Goal: Find contact information: Find contact information

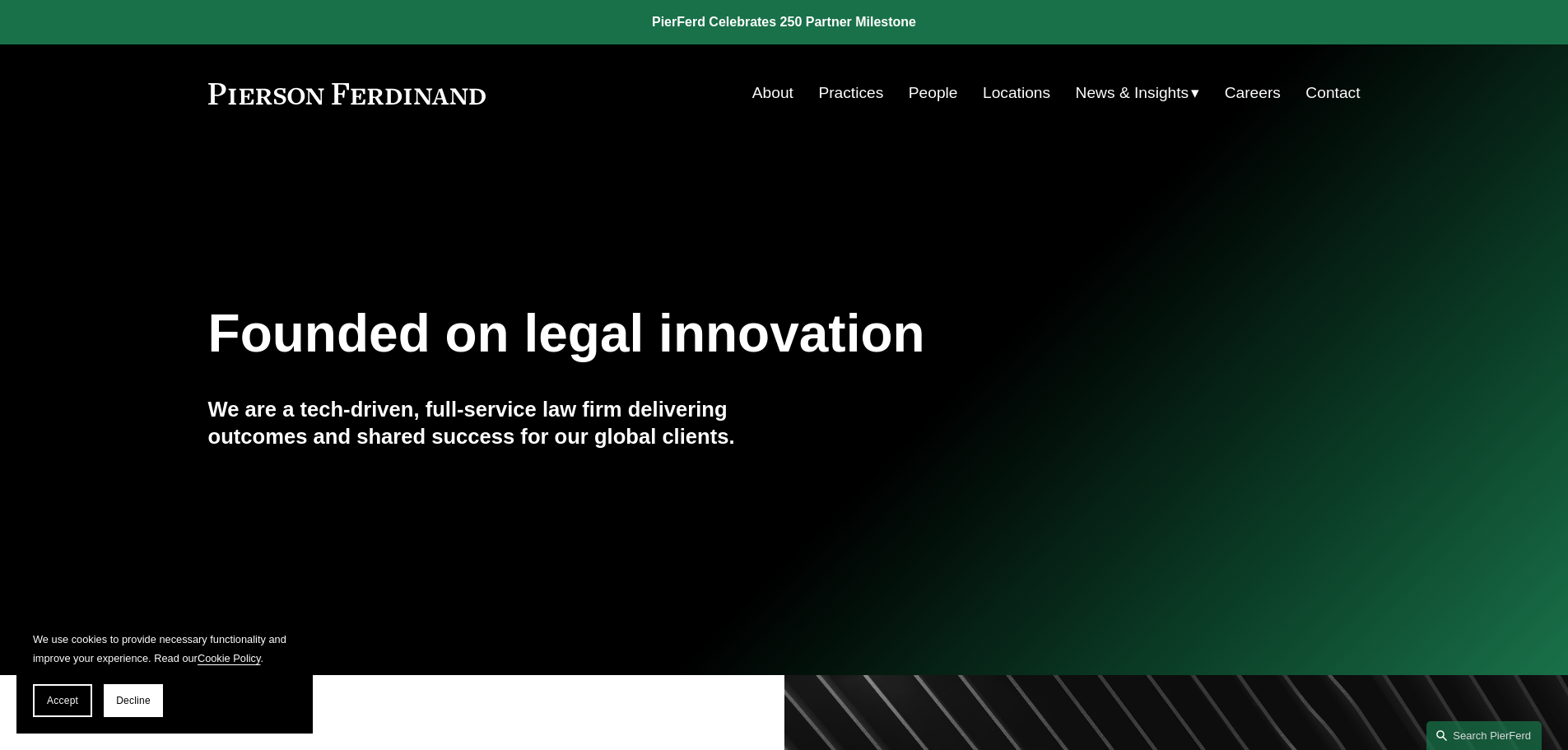
click at [840, 107] on link "Practices" at bounding box center [850, 93] width 65 height 31
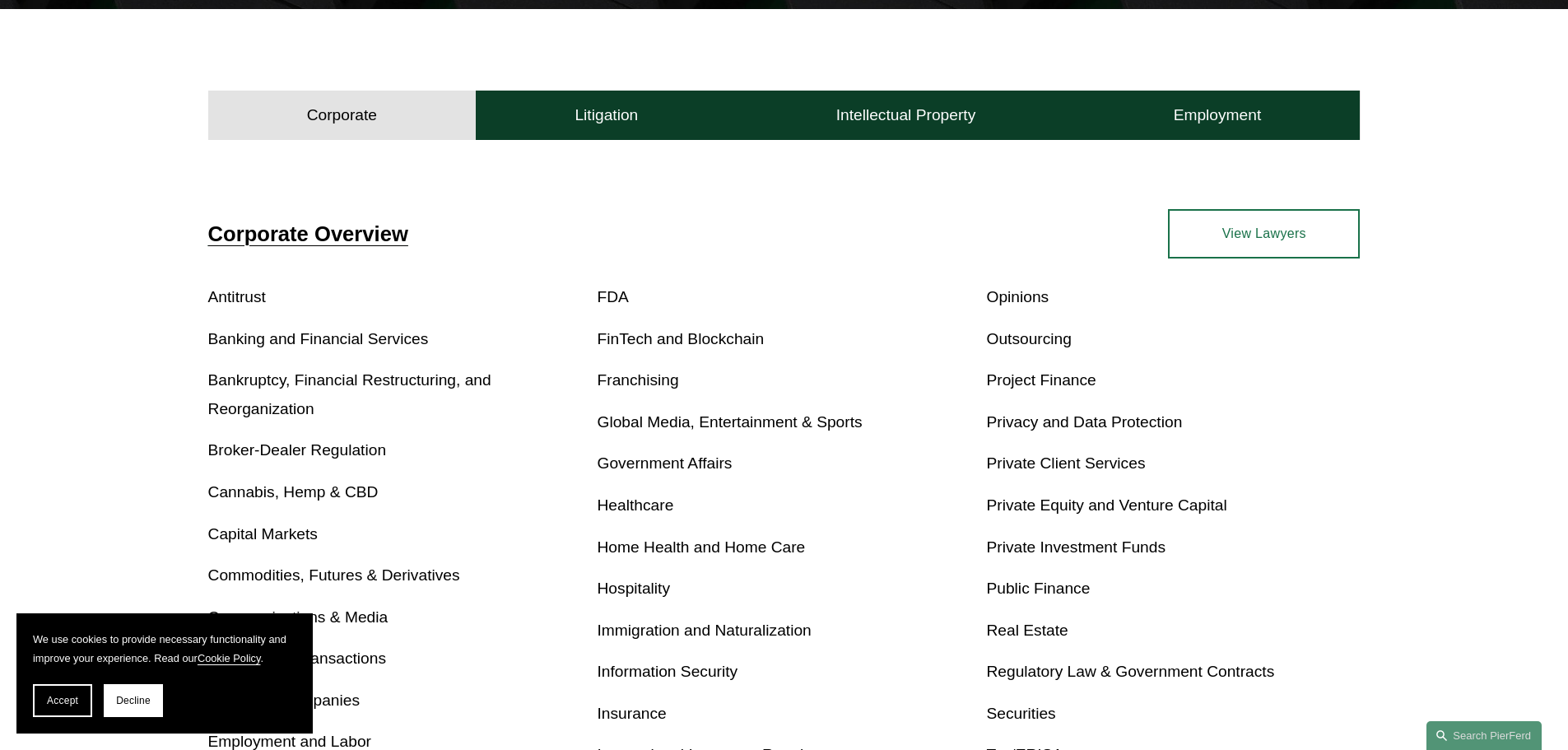
scroll to position [412, 0]
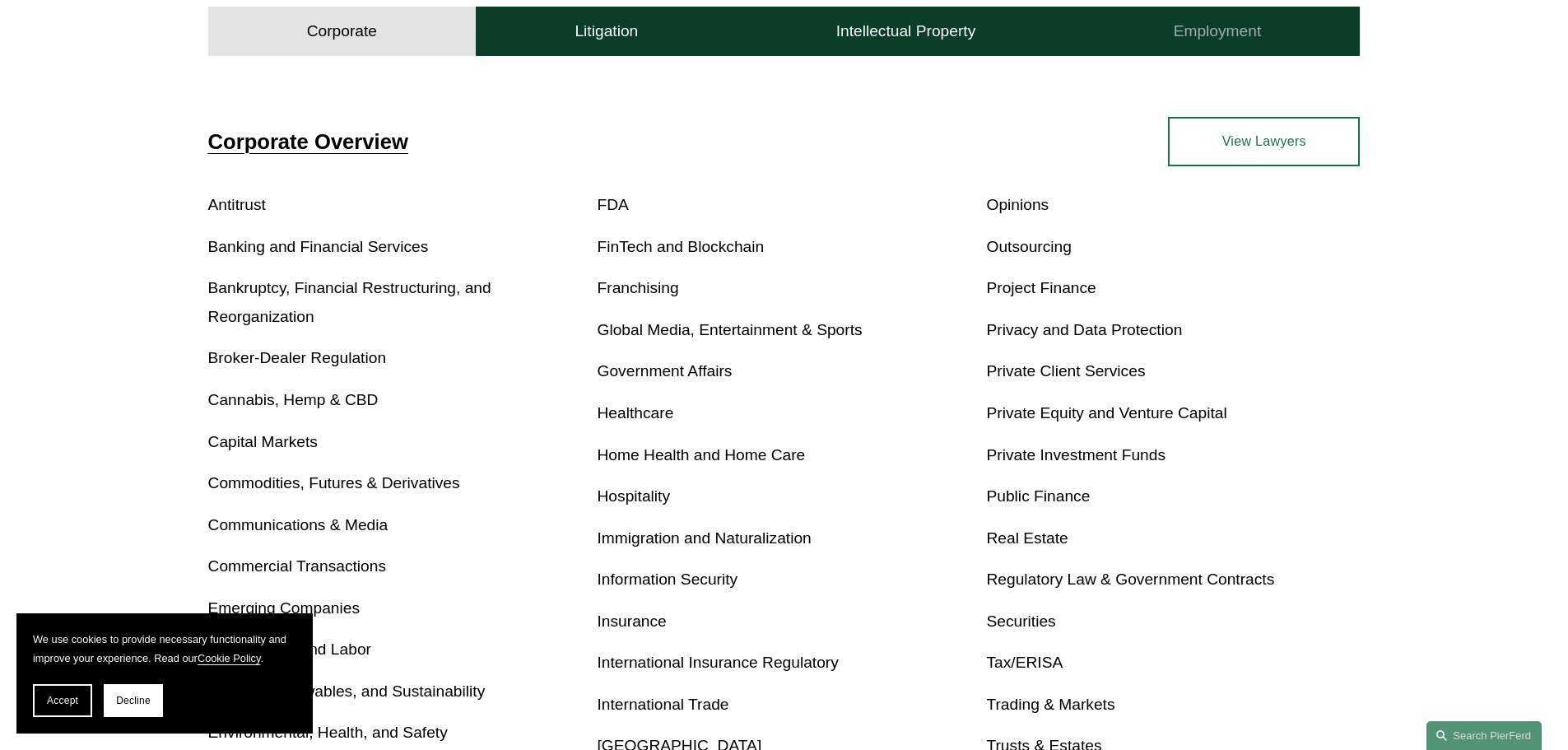
click at [1221, 29] on h4 "Employment" at bounding box center [1218, 31] width 88 height 20
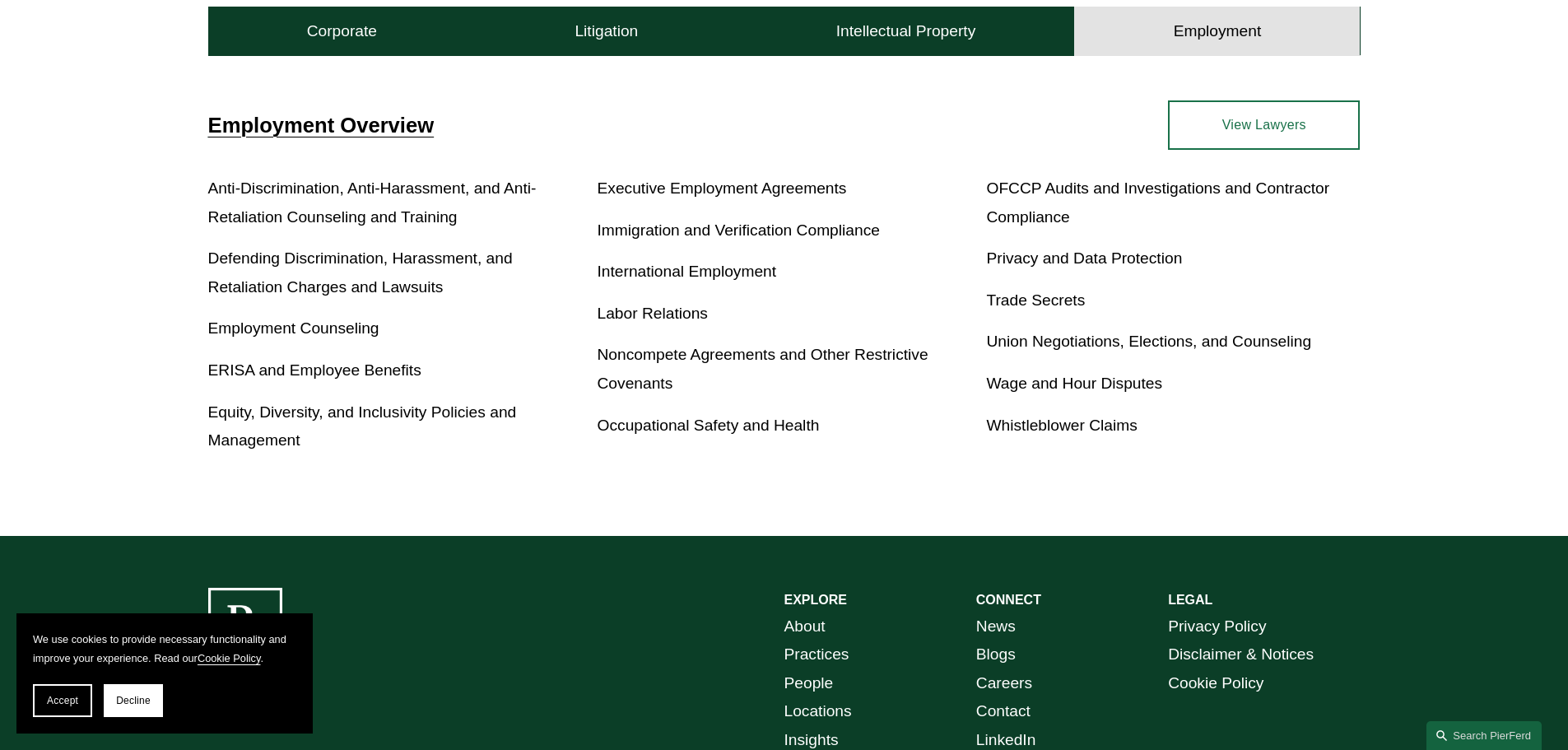
scroll to position [610, 0]
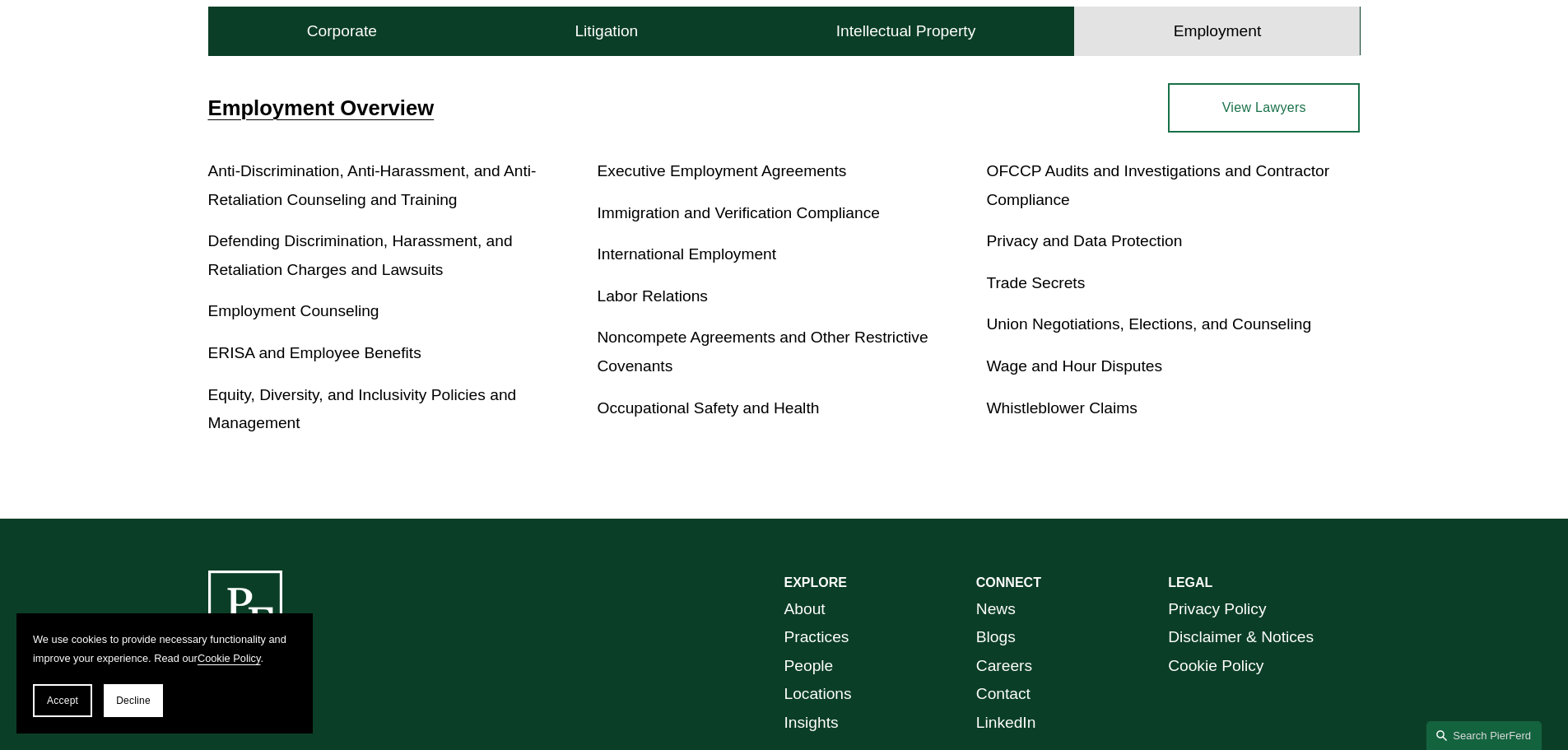
click at [806, 693] on link "Locations" at bounding box center [818, 694] width 67 height 29
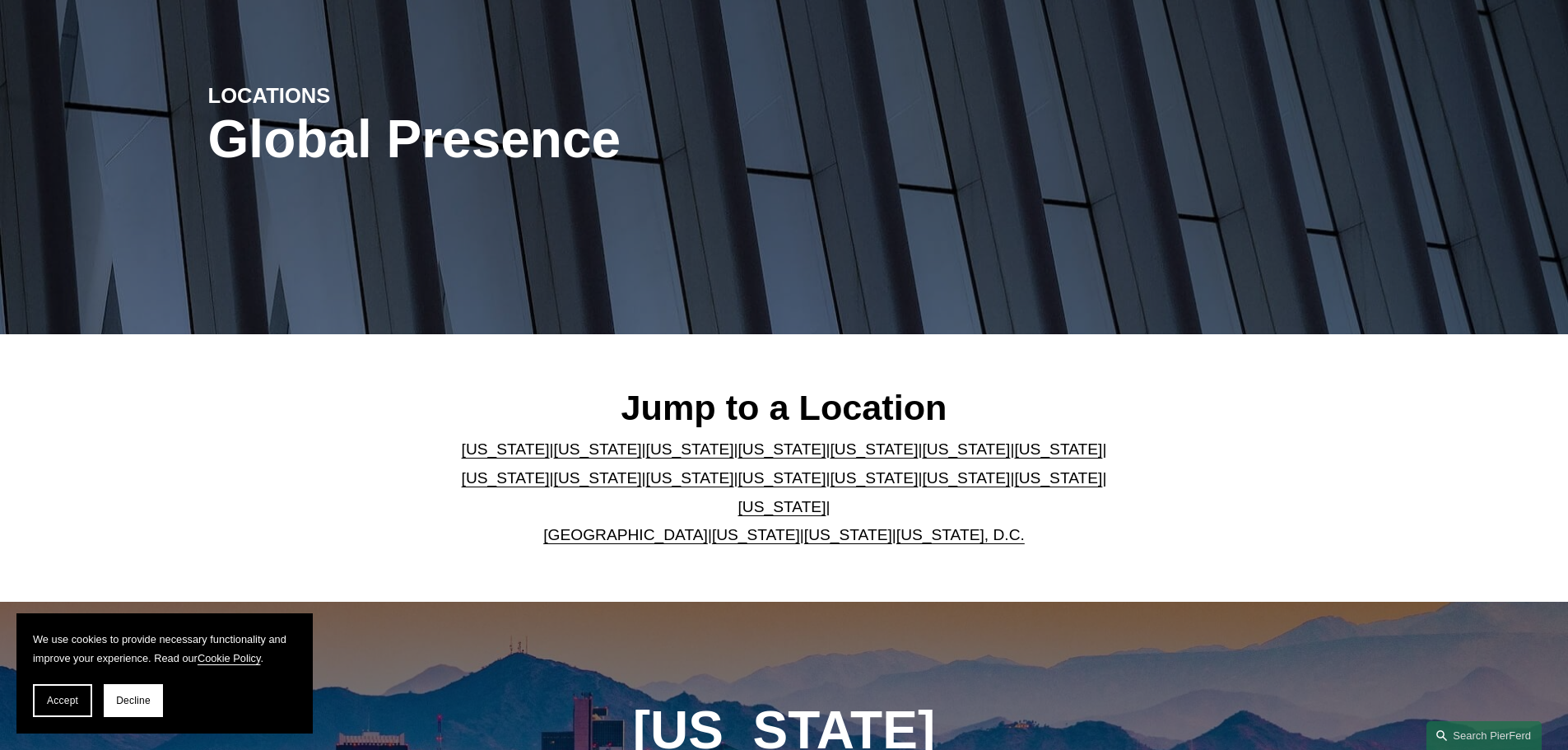
scroll to position [165, 0]
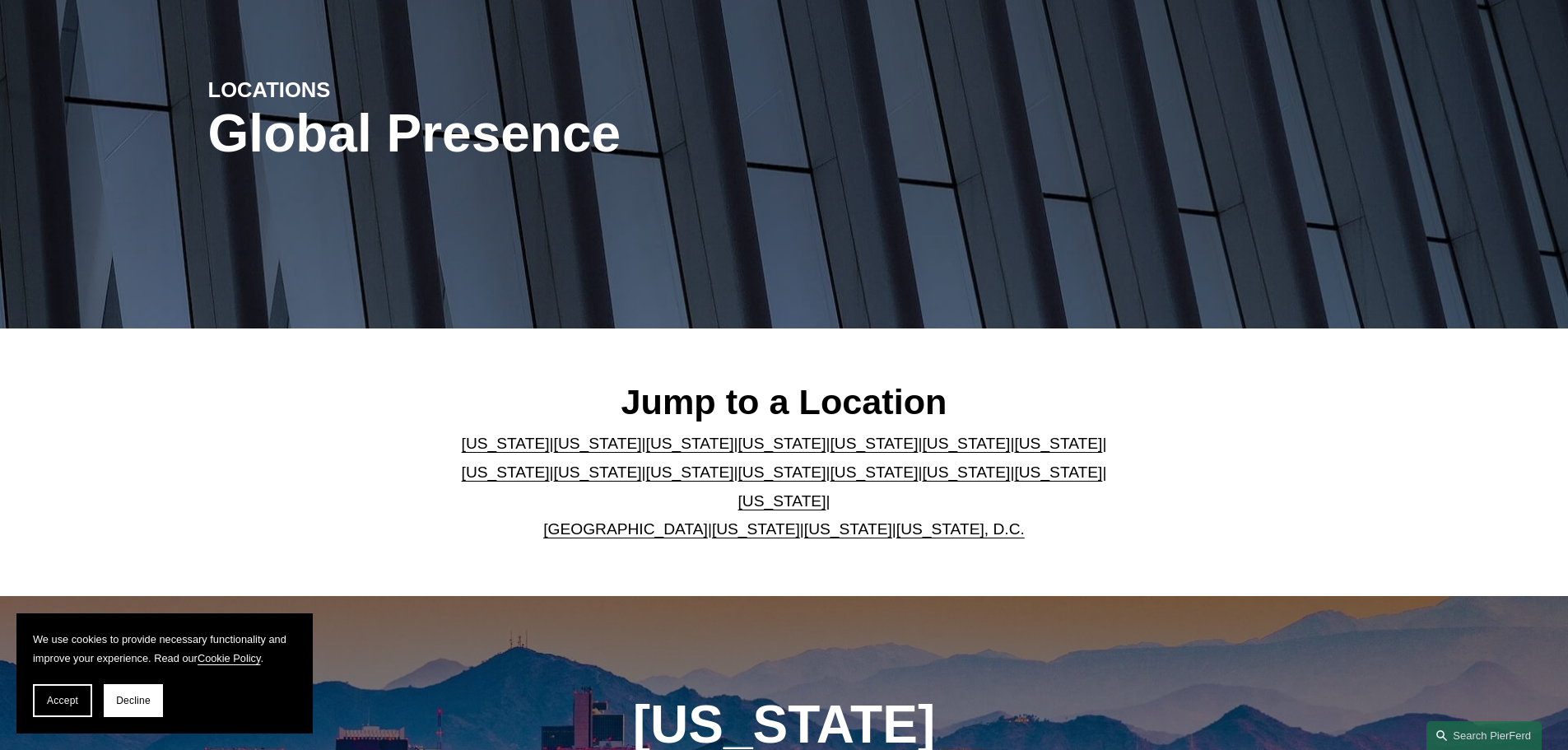
click at [1014, 448] on link "[US_STATE]" at bounding box center [1058, 444] width 88 height 17
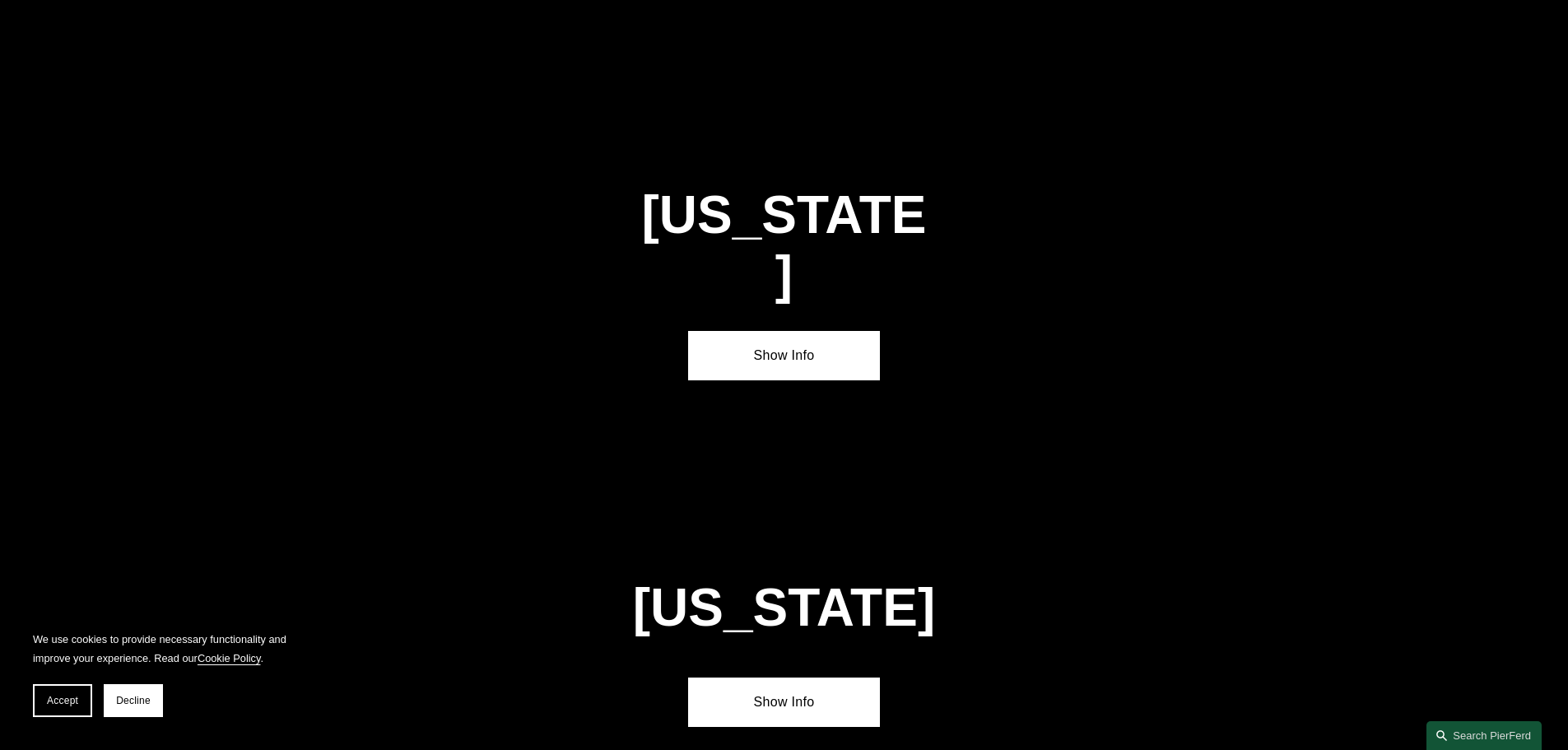
scroll to position [2829, 0]
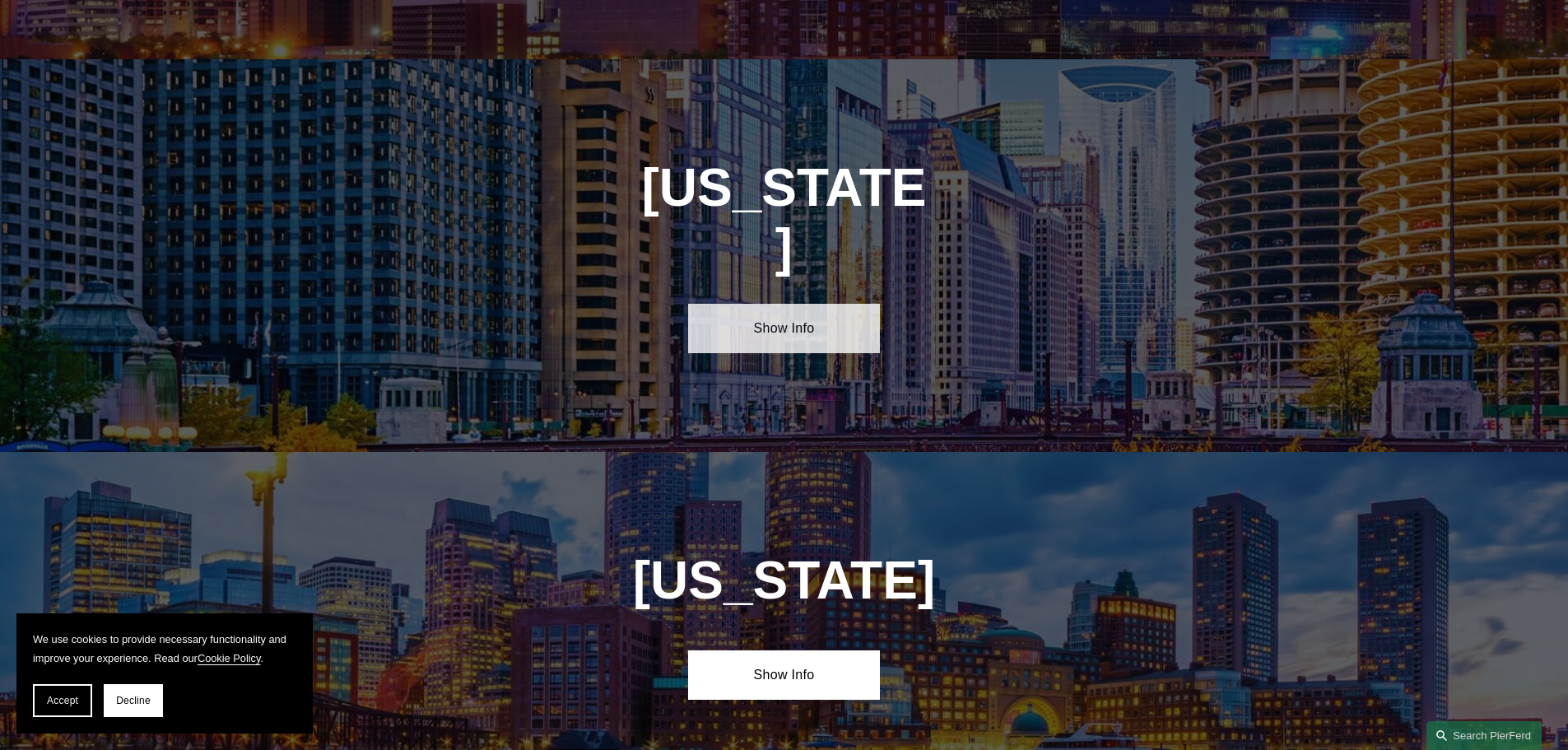
click at [765, 304] on link "Show Info" at bounding box center [784, 328] width 192 height 50
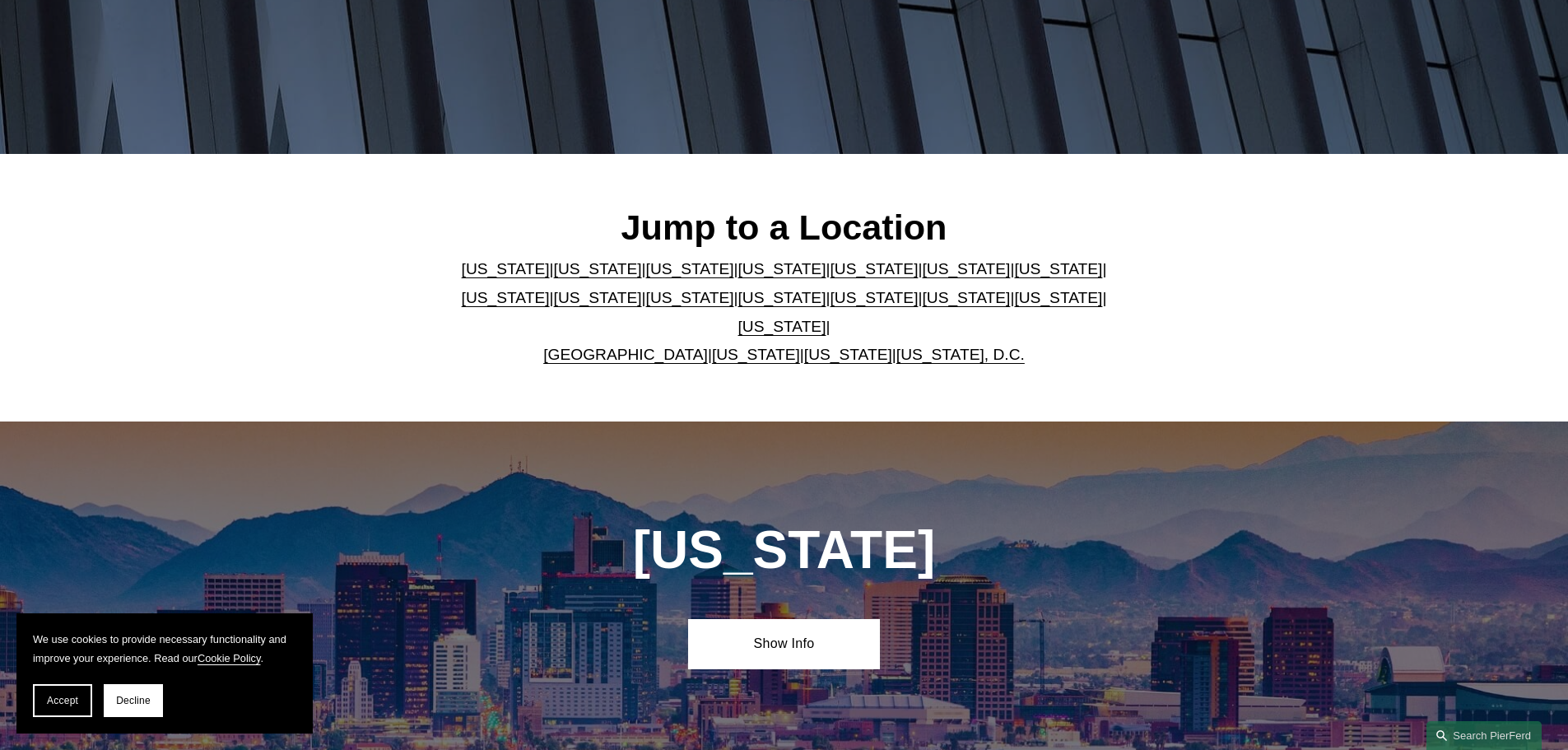
scroll to position [0, 0]
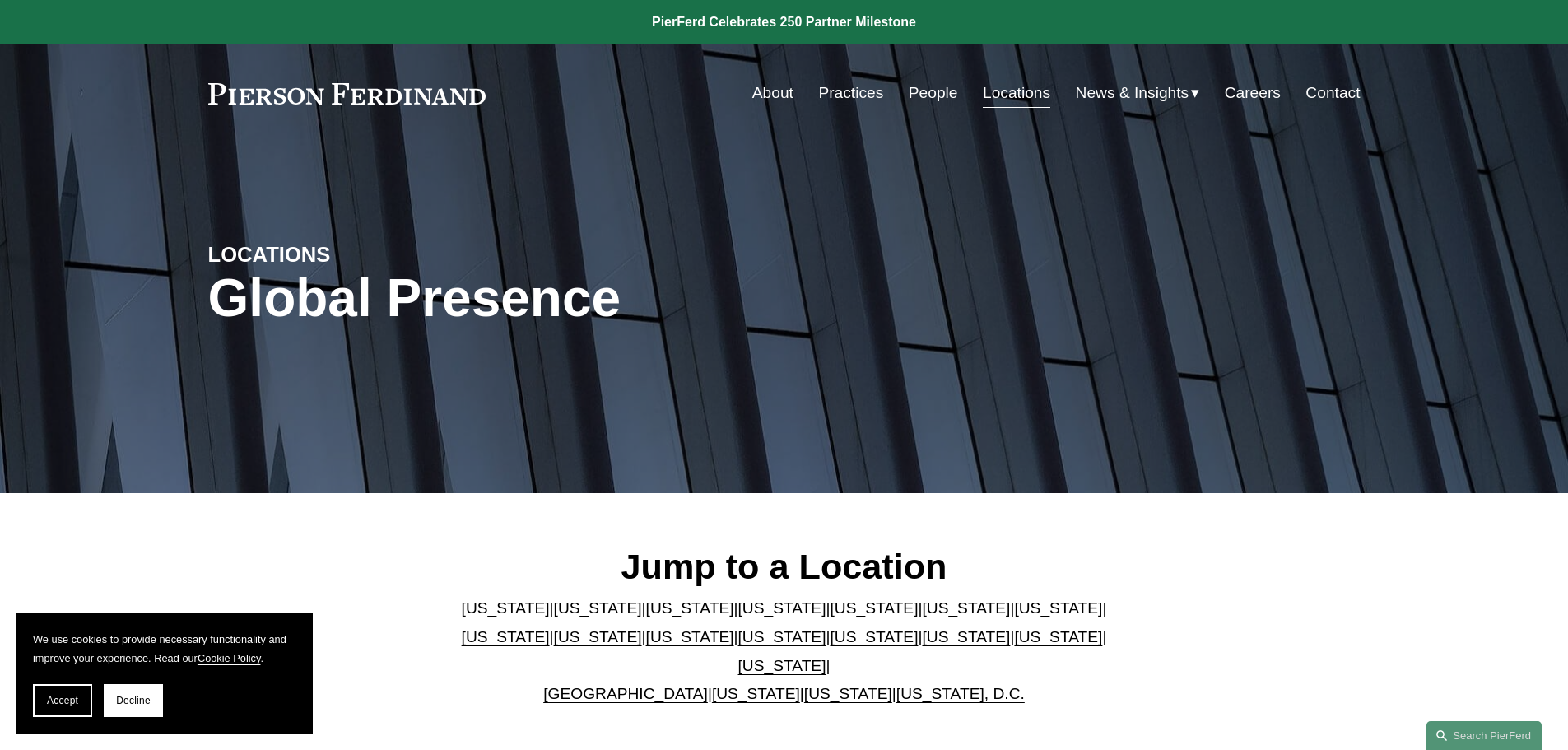
click at [910, 99] on link "People" at bounding box center [933, 93] width 50 height 31
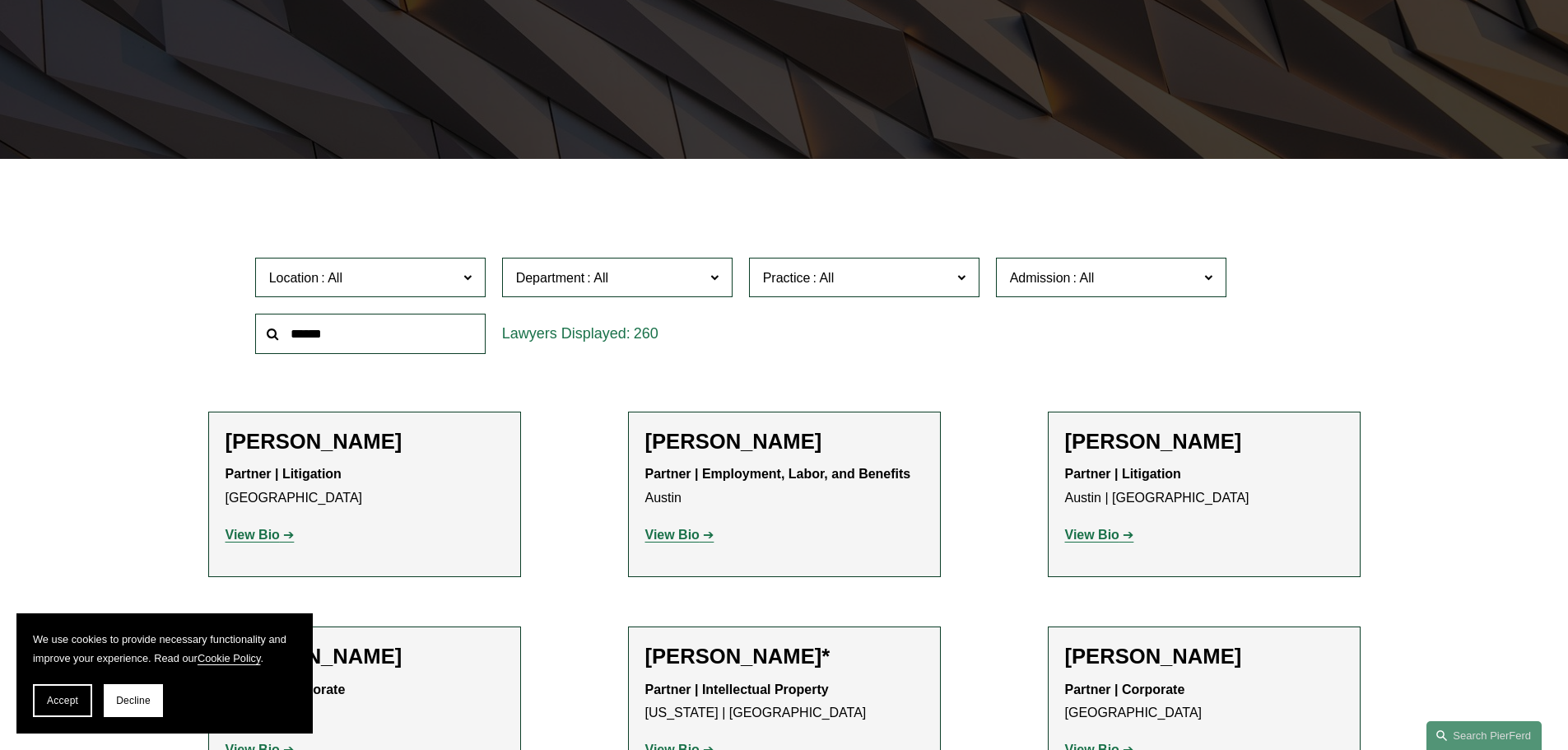
scroll to position [329, 0]
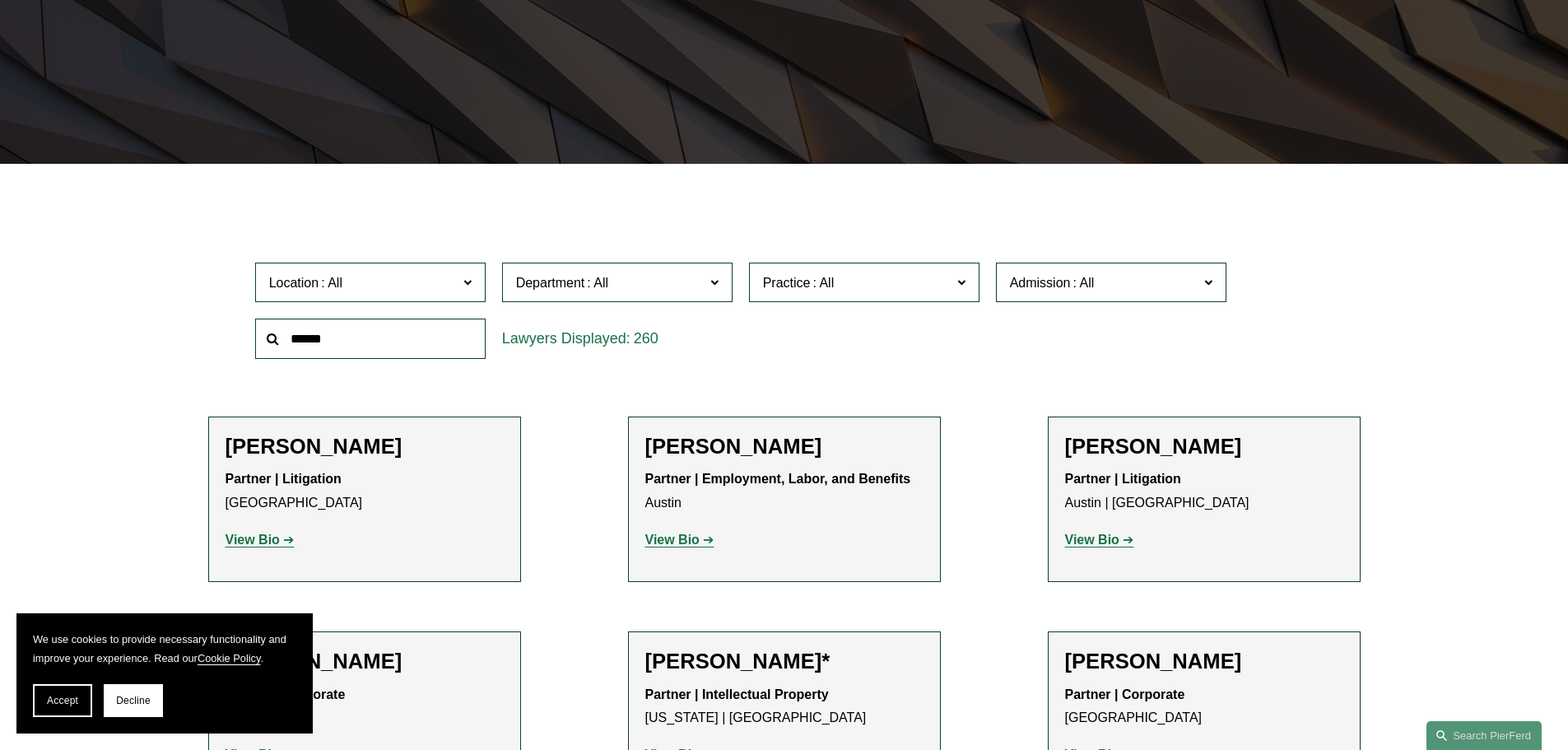
click at [380, 341] on input "text" at bounding box center [370, 339] width 230 height 40
type input "*******"
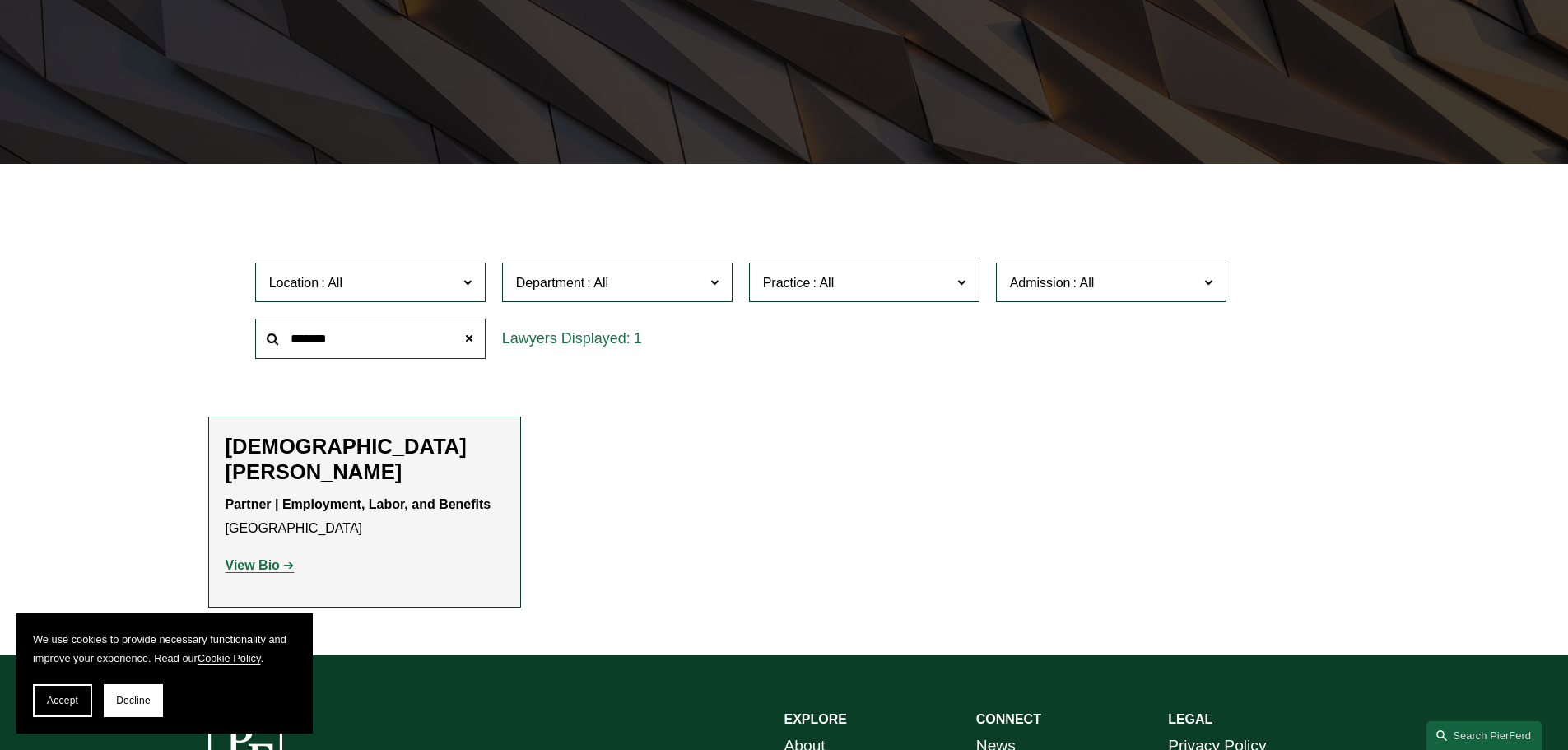
click at [245, 558] on strong "View Bio" at bounding box center [252, 565] width 54 height 14
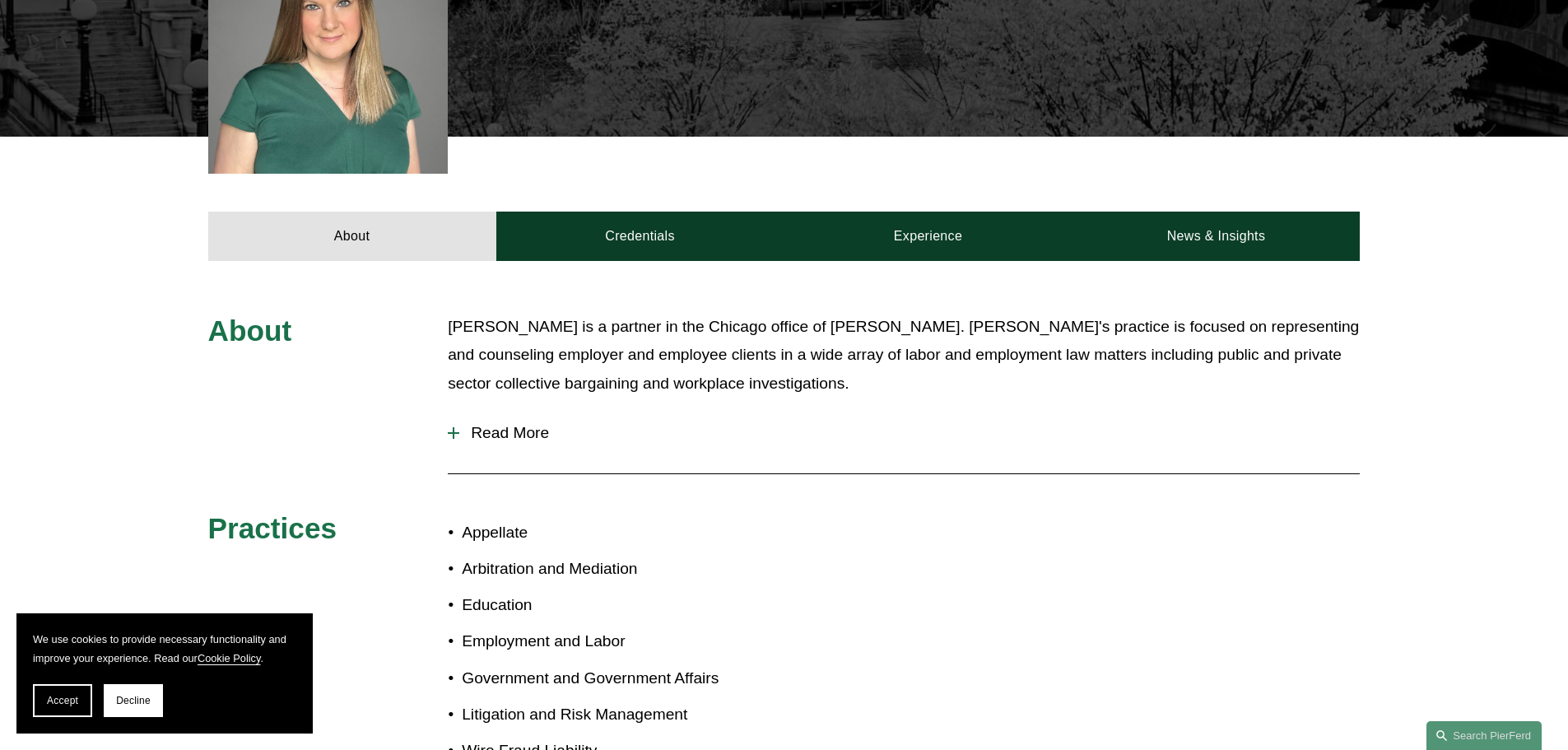
scroll to position [576, 0]
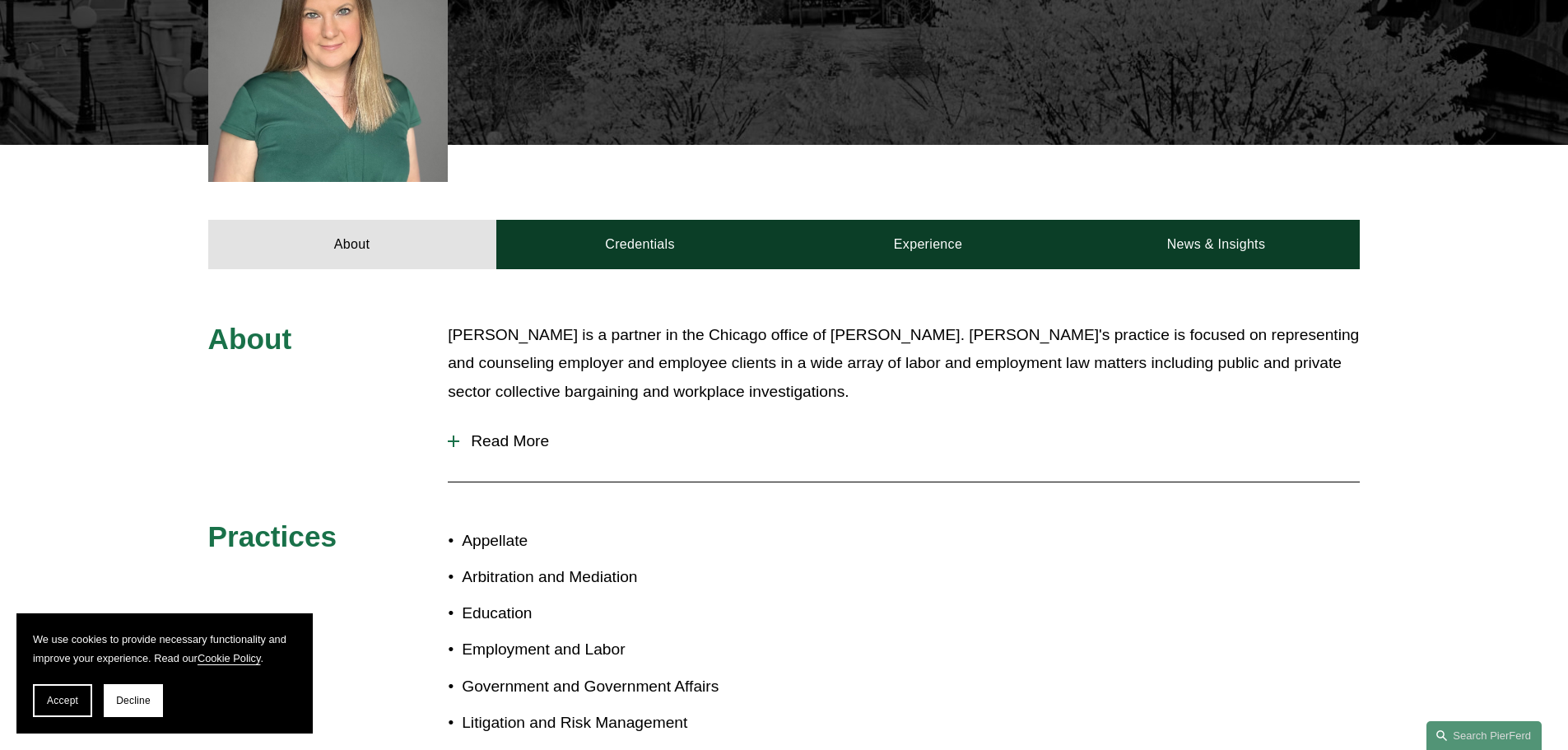
click at [455, 436] on div at bounding box center [453, 441] width 11 height 11
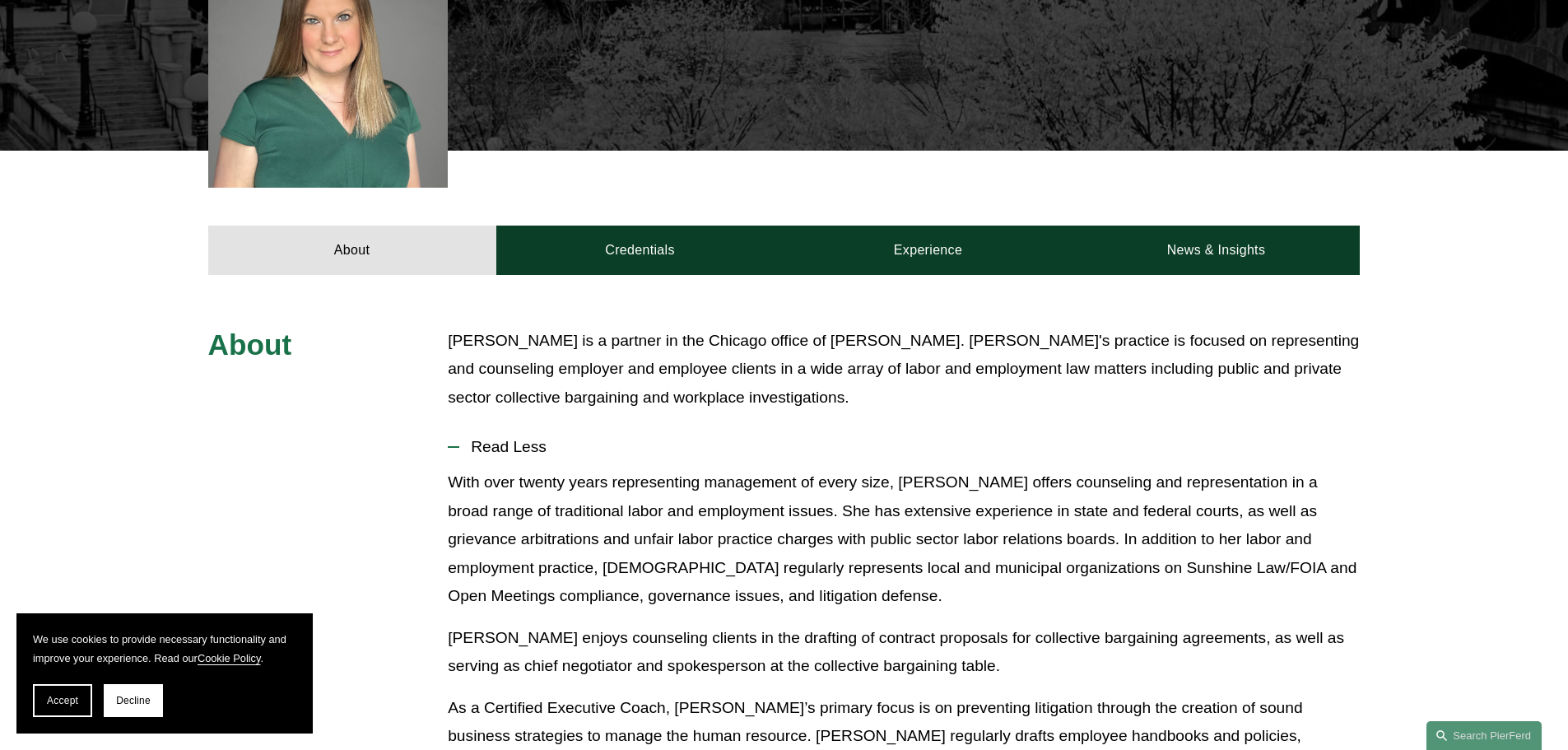
scroll to position [658, 0]
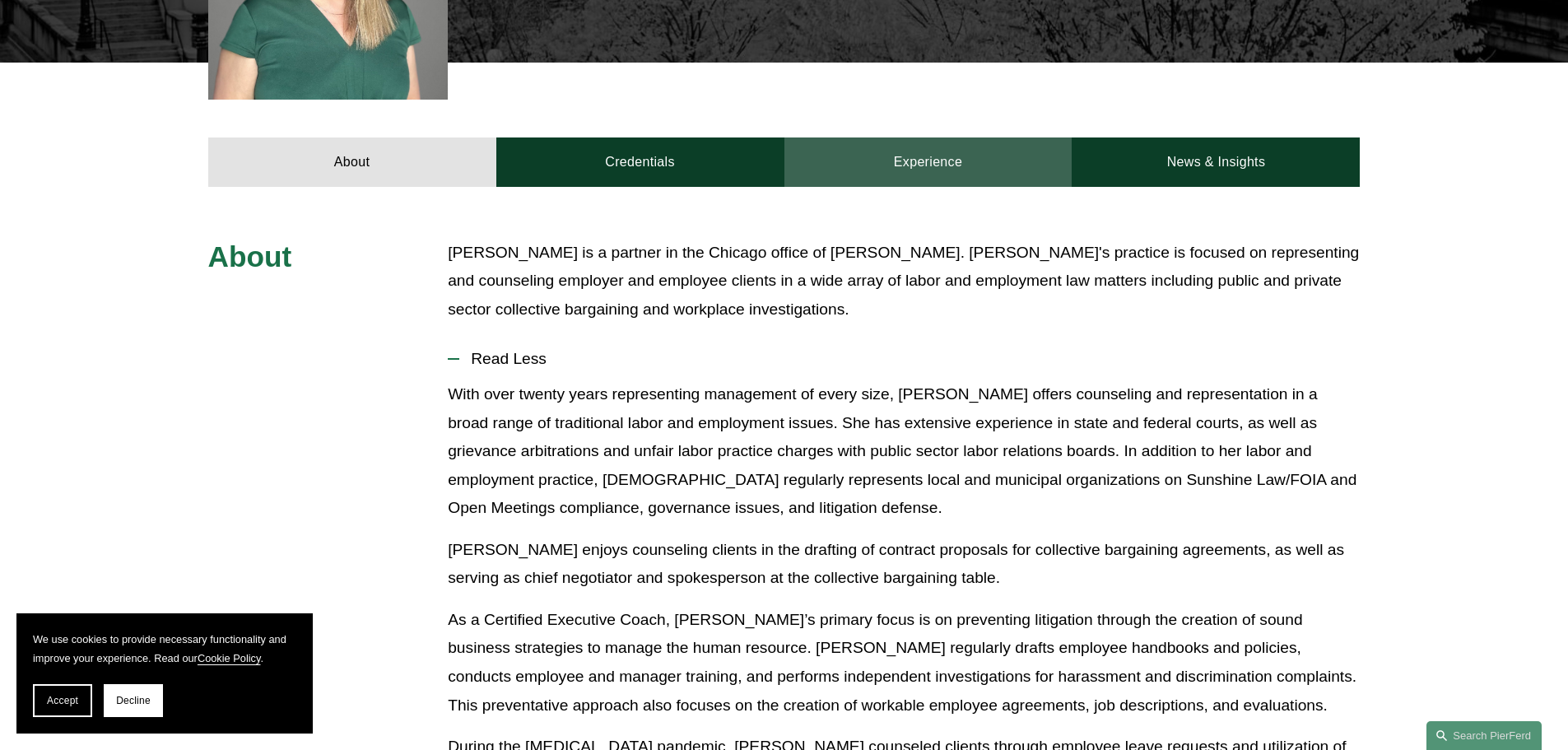
click at [948, 138] on link "Experience" at bounding box center [929, 162] width 288 height 50
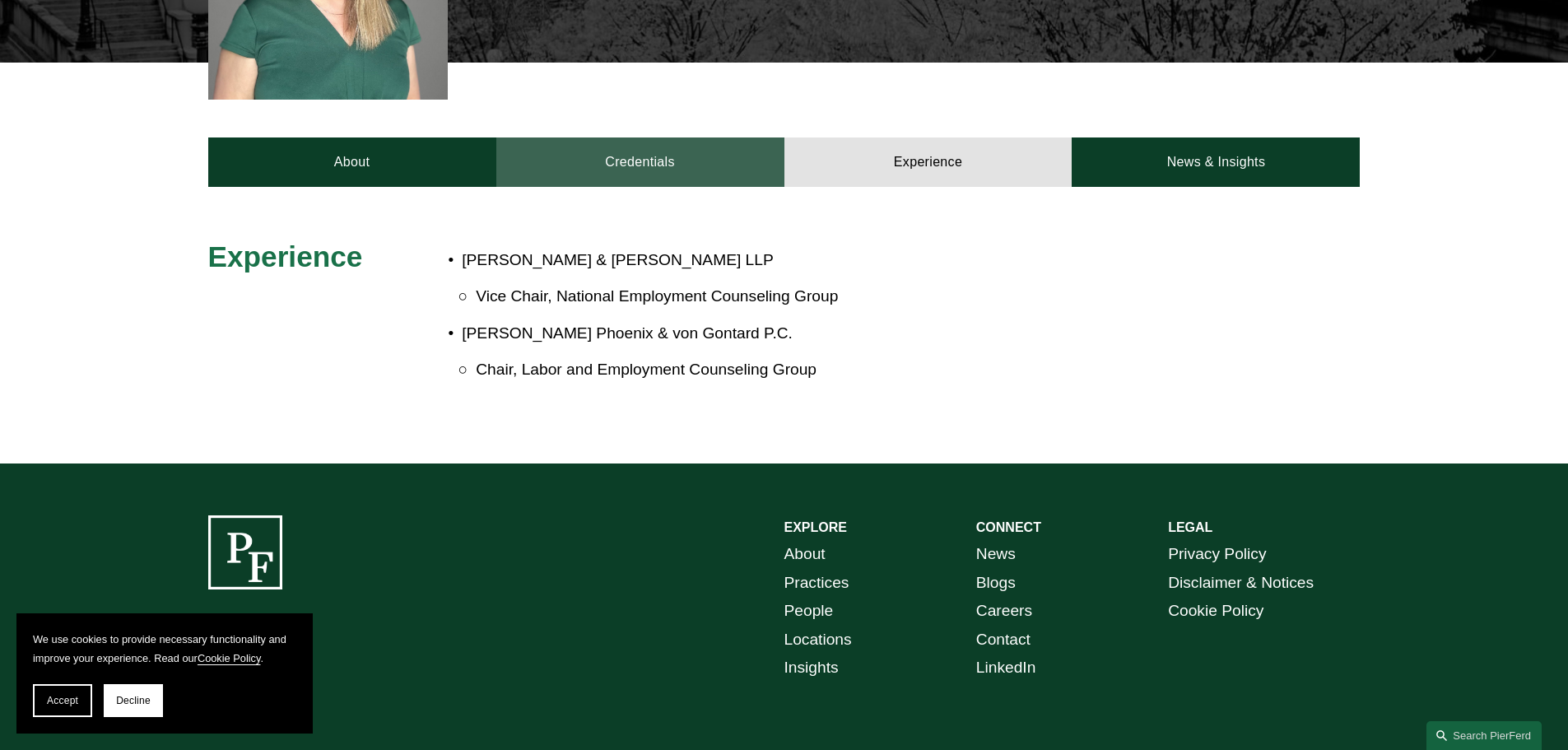
click at [659, 137] on link "Credentials" at bounding box center [641, 162] width 288 height 50
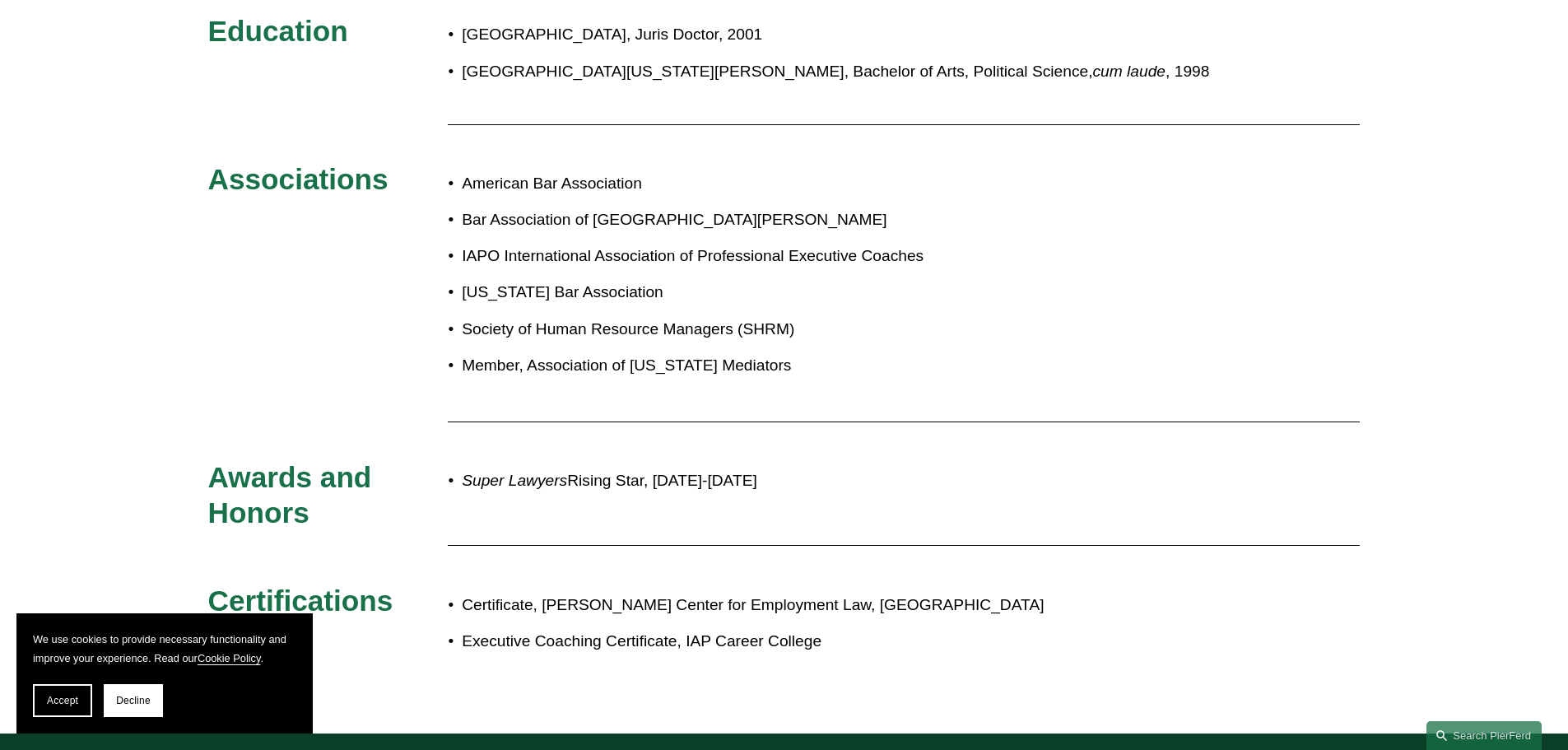
scroll to position [1235, 0]
